Goal: Find specific page/section: Find specific page/section

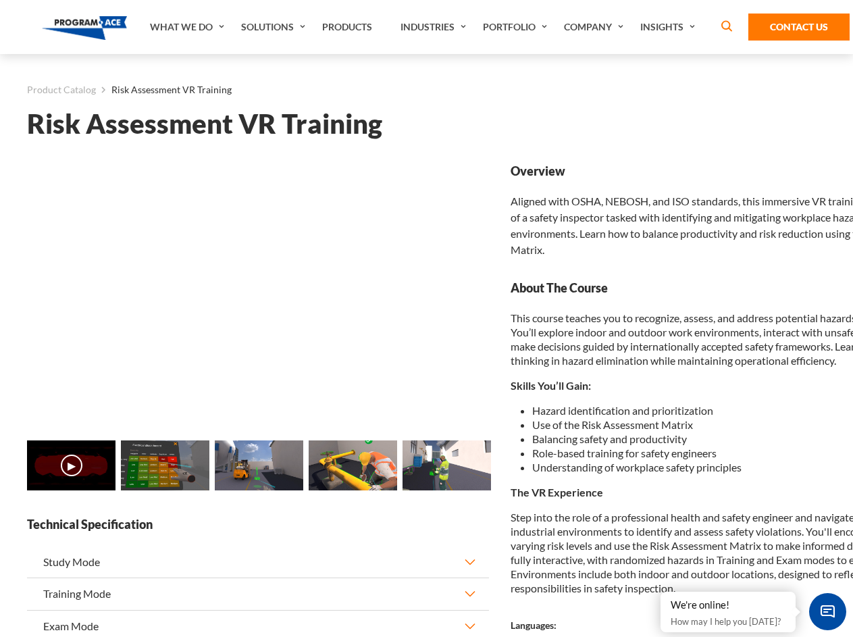
click at [275, 27] on link "Solutions" at bounding box center [274, 27] width 81 height 54
click at [0, 0] on div "AI & Computer Vision Solutions Computer Vision Quality Control AI tools for fas…" at bounding box center [0, 0] width 0 height 0
click at [0, 0] on div "AI & Computer Vision Solutions Virtual Training Solutions Virtual Tour Solution…" at bounding box center [0, 0] width 0 height 0
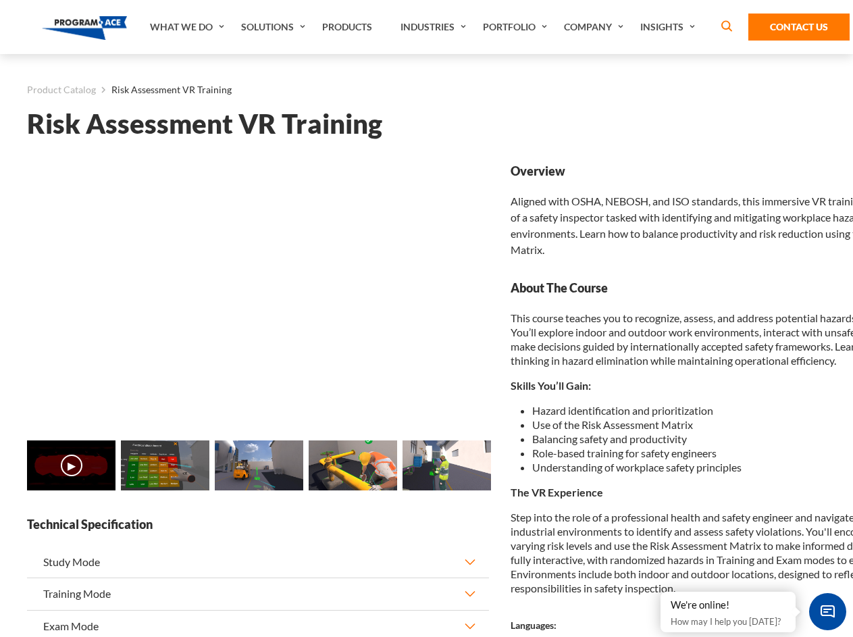
click at [0, 0] on div "AI & Computer Vision Solutions Virtual Training Solutions Virtual Tour Solution…" at bounding box center [0, 0] width 0 height 0
click at [0, 0] on div "AI & Computer Vision Solutions Computer Vision Quality Control AI tools for fas…" at bounding box center [0, 0] width 0 height 0
